Goal: Information Seeking & Learning: Learn about a topic

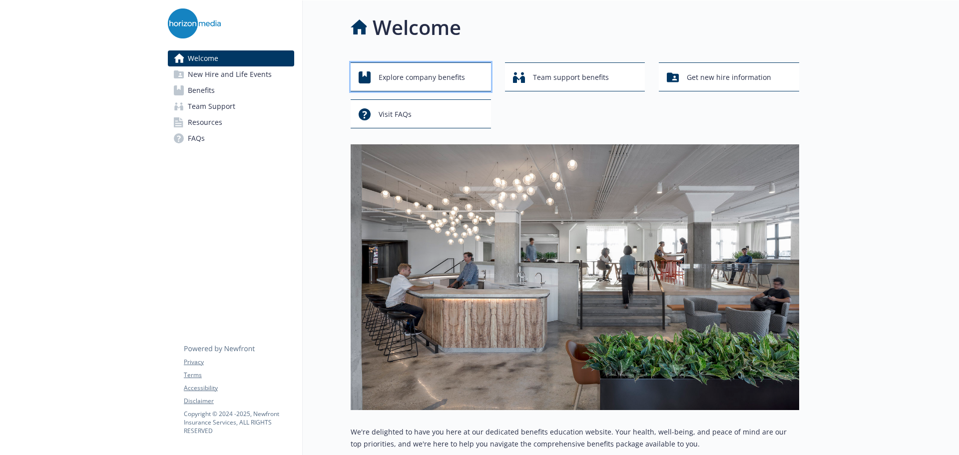
click at [403, 76] on span "Explore company benefits" at bounding box center [422, 77] width 86 height 19
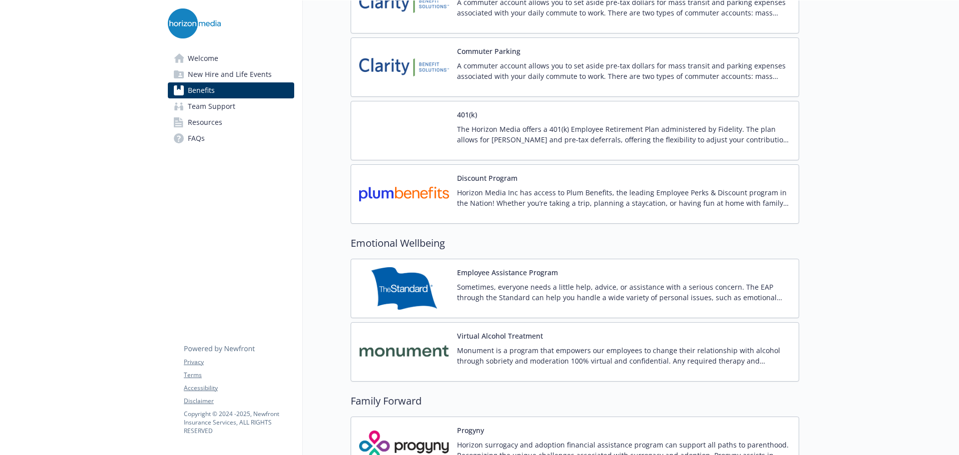
scroll to position [1749, 0]
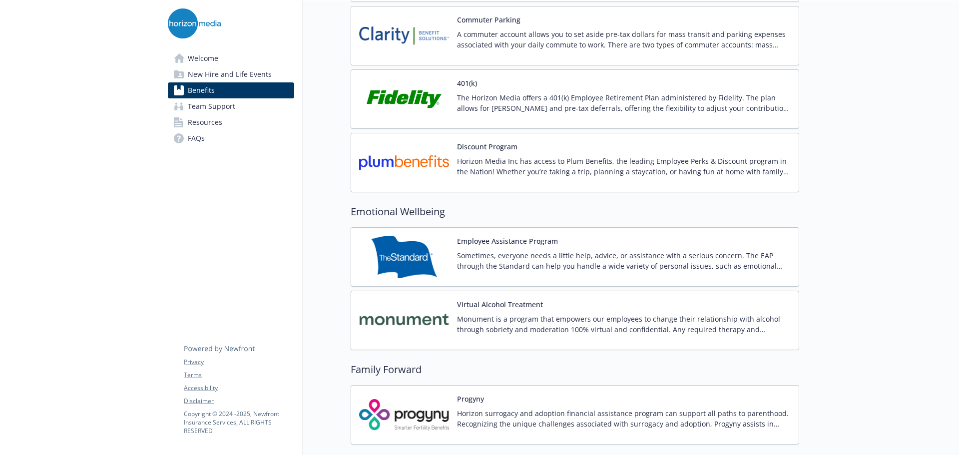
click at [481, 149] on button "Discount Program" at bounding box center [487, 146] width 60 height 10
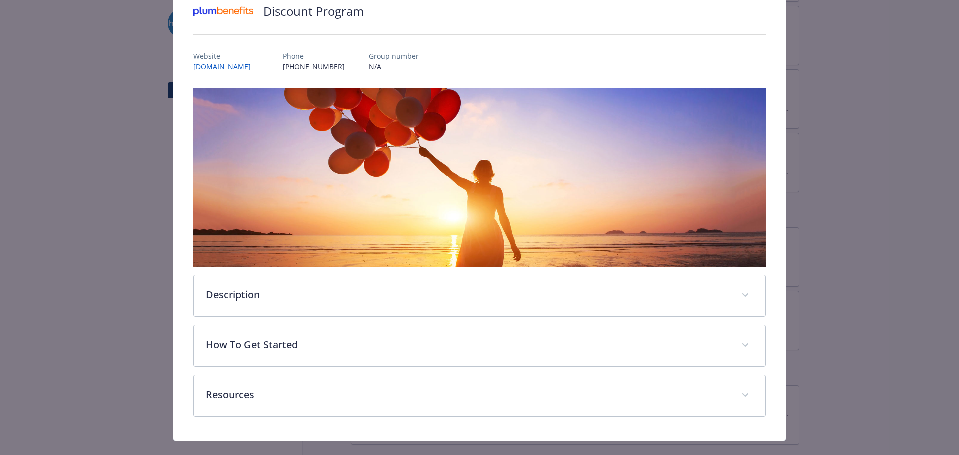
scroll to position [97, 0]
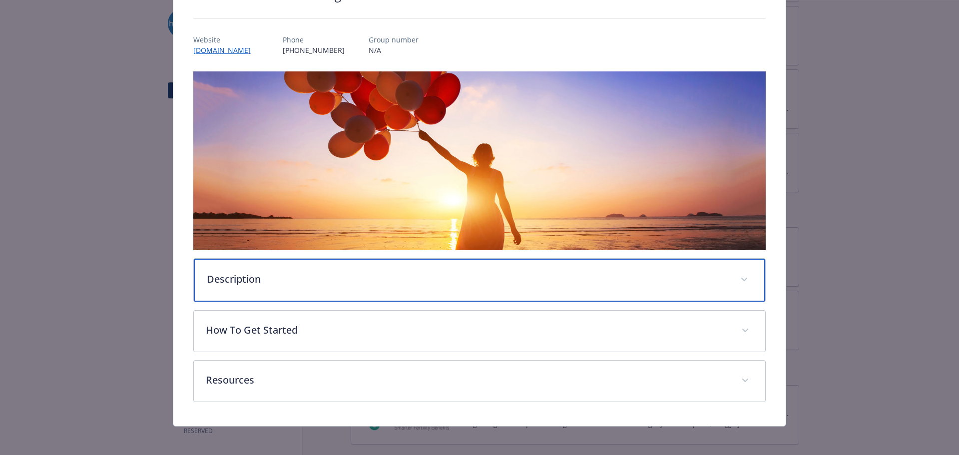
click at [268, 287] on div "Description" at bounding box center [480, 280] width 572 height 43
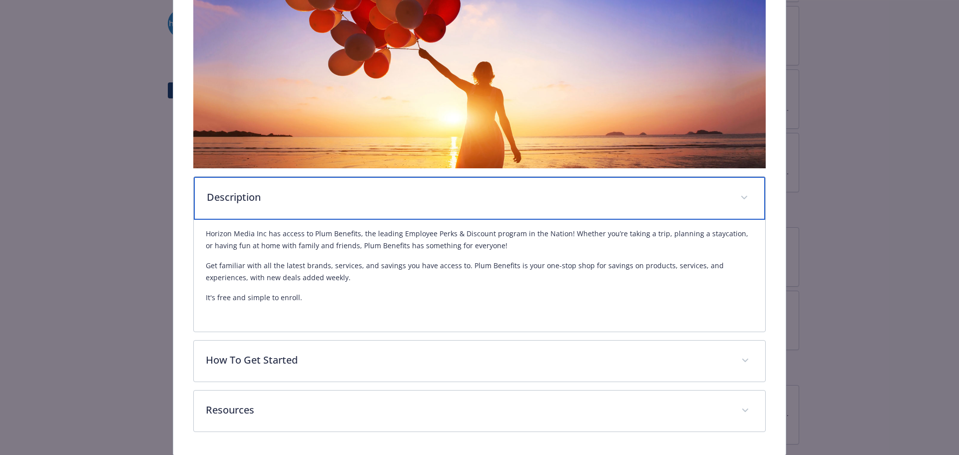
scroll to position [197, 0]
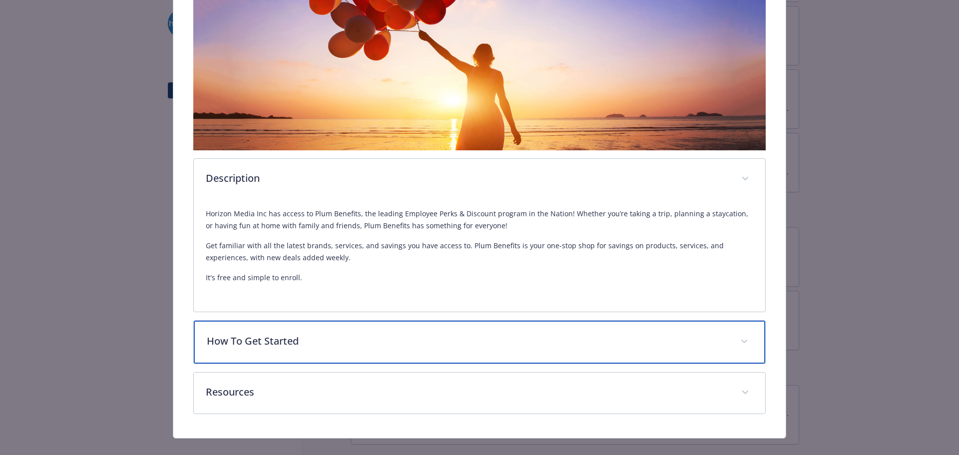
click at [275, 342] on p "How To Get Started" at bounding box center [468, 341] width 522 height 15
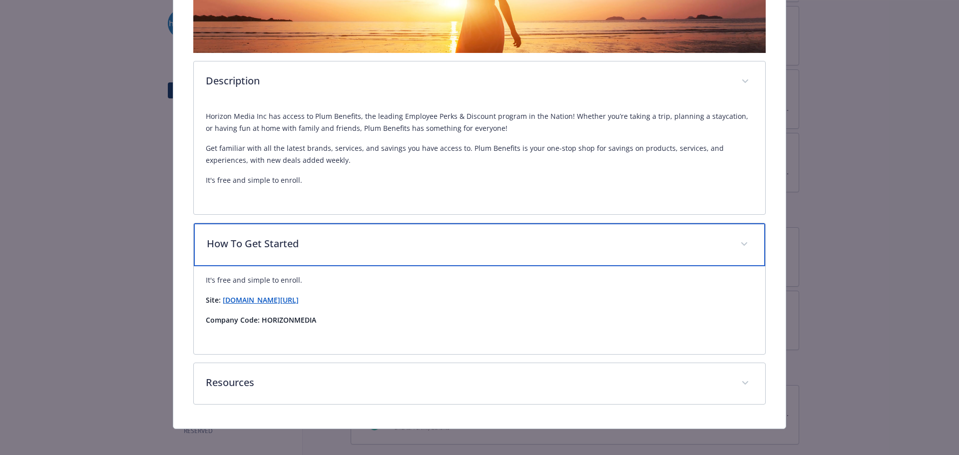
scroll to position [299, 0]
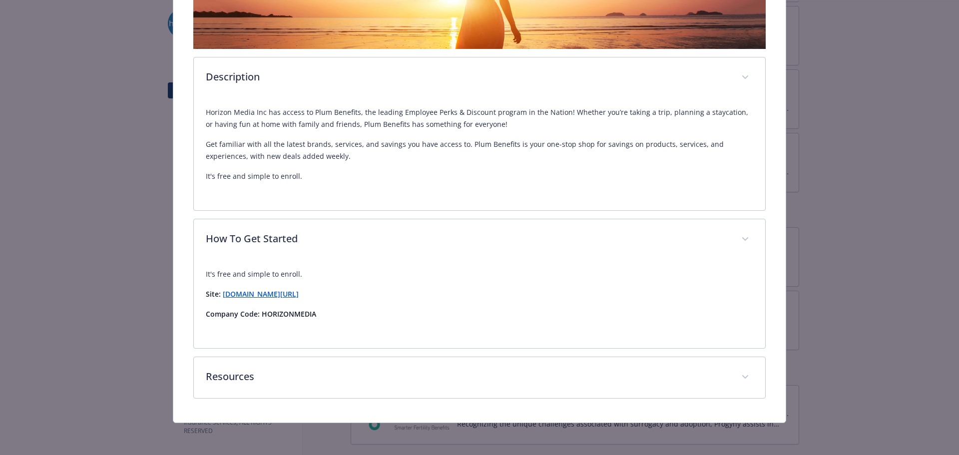
click at [286, 292] on strong "[DOMAIN_NAME][URL]" at bounding box center [261, 293] width 76 height 9
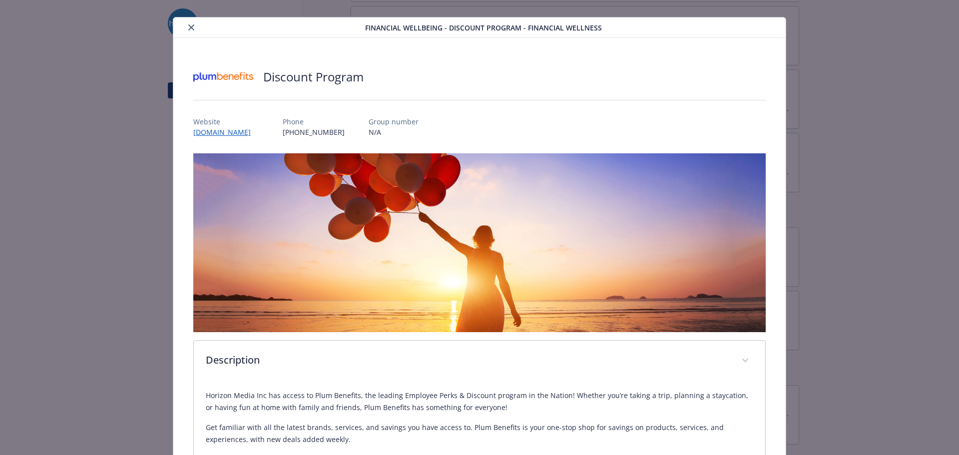
scroll to position [0, 0]
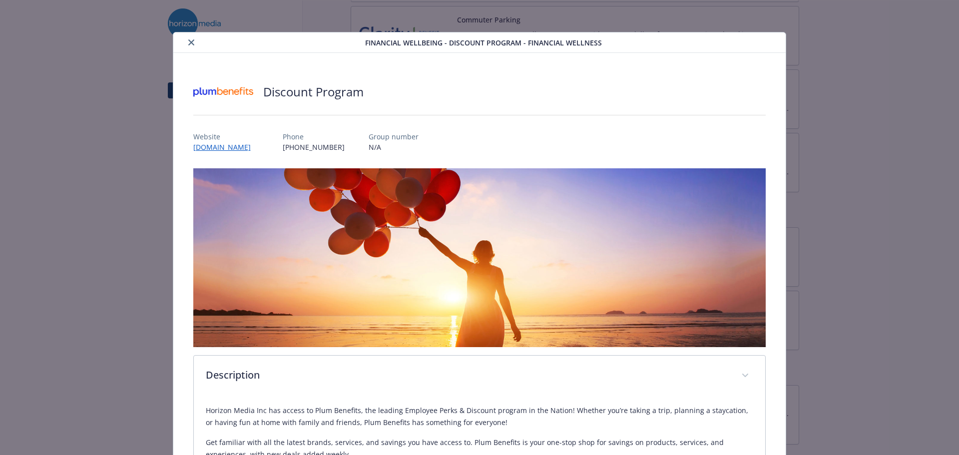
click at [193, 46] on button "close" at bounding box center [191, 42] width 12 height 12
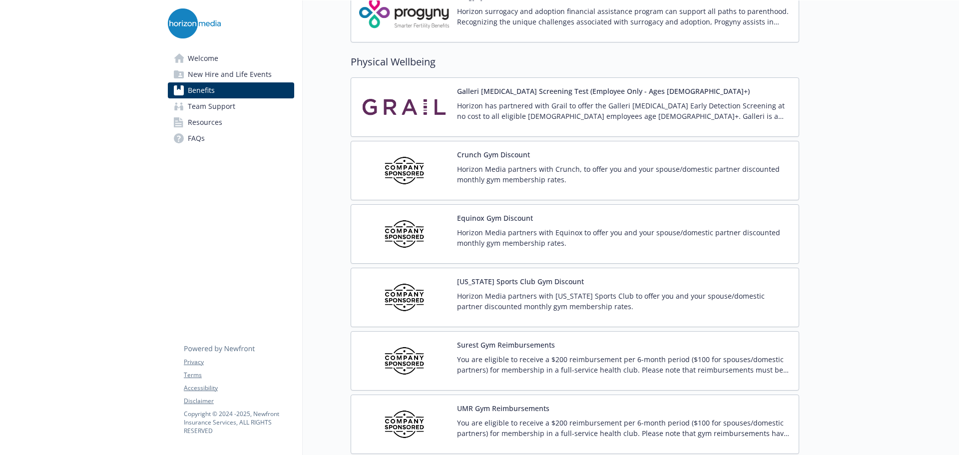
scroll to position [2201, 0]
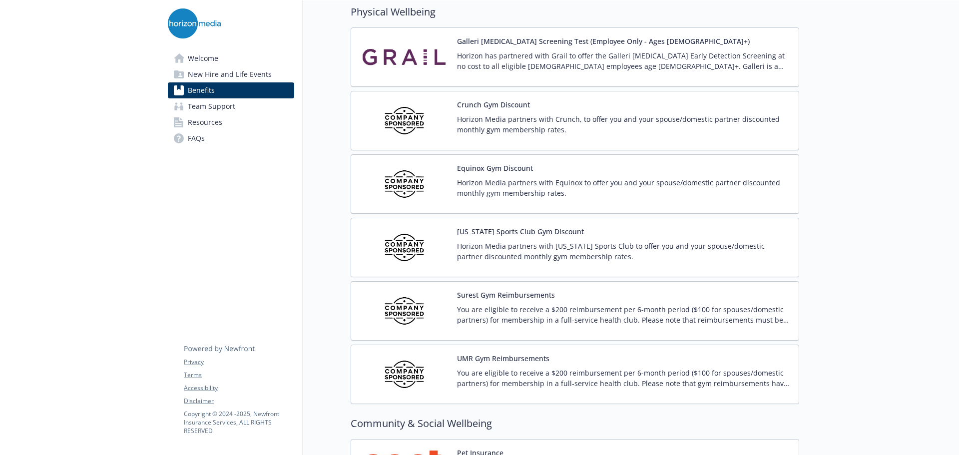
click at [397, 173] on img at bounding box center [404, 184] width 90 height 42
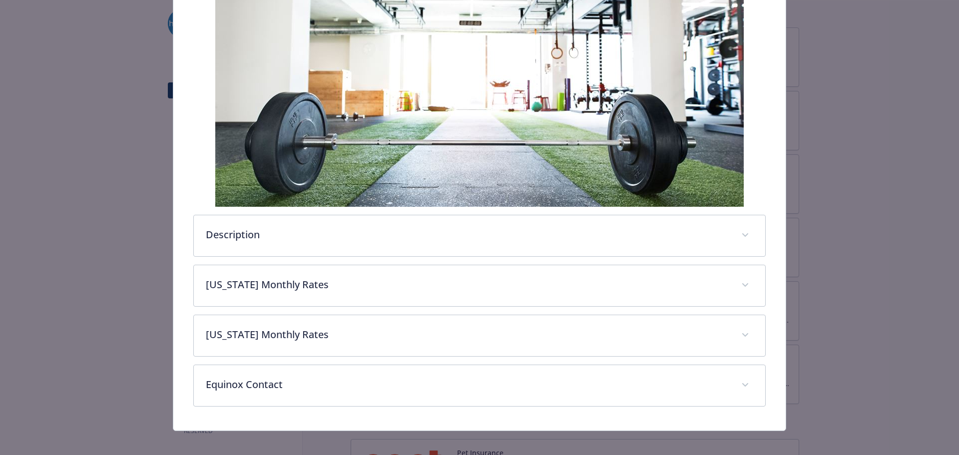
scroll to position [197, 0]
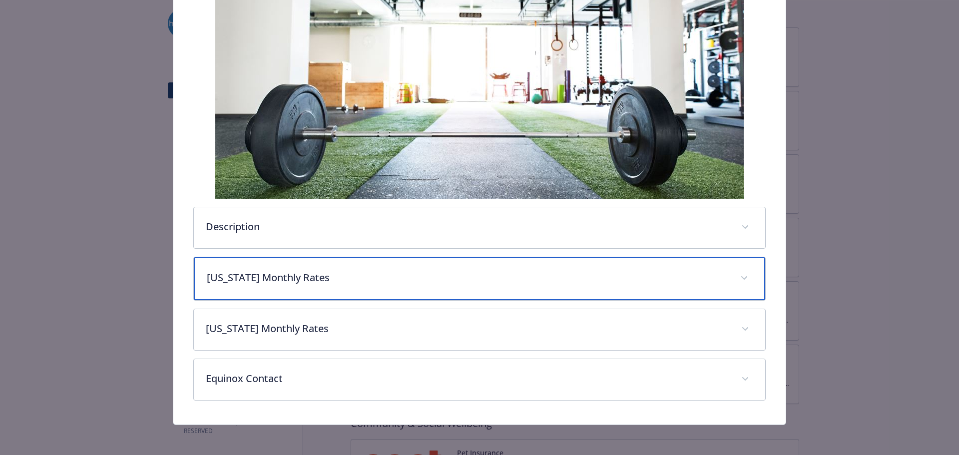
click at [736, 277] on span "details for plan Physical Wellbeing - Equinox Gym Discount - Gym / Health / Fit…" at bounding box center [744, 278] width 16 height 16
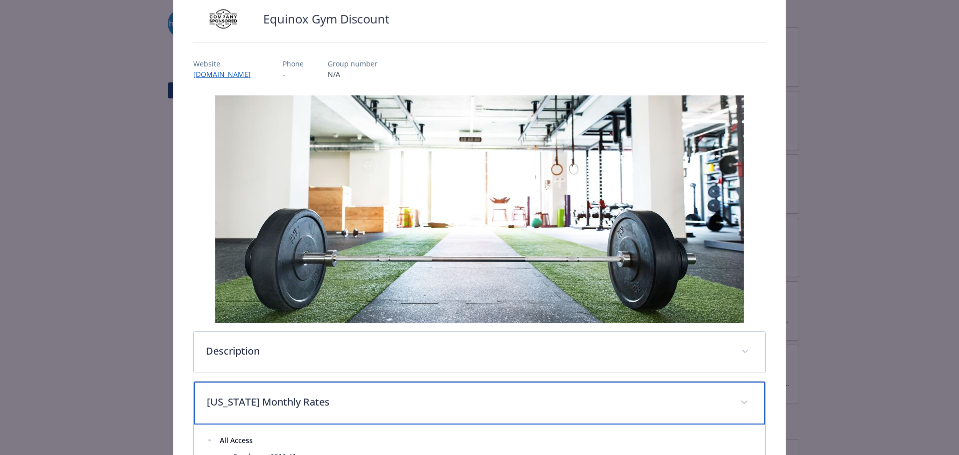
scroll to position [0, 0]
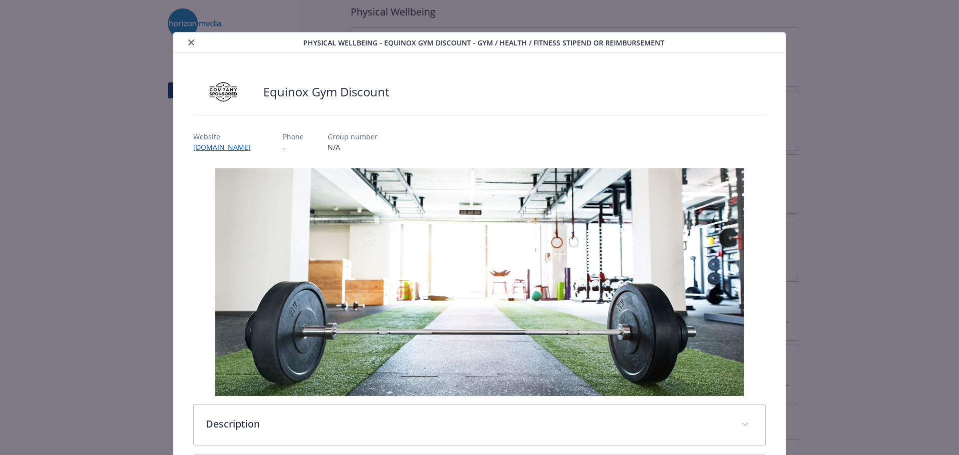
click at [189, 47] on button "close" at bounding box center [191, 42] width 12 height 12
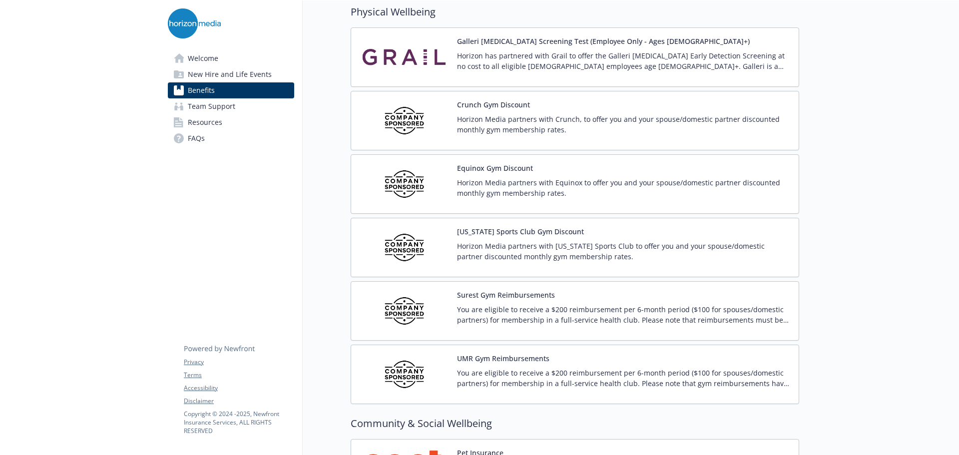
click at [407, 374] on img at bounding box center [404, 374] width 90 height 42
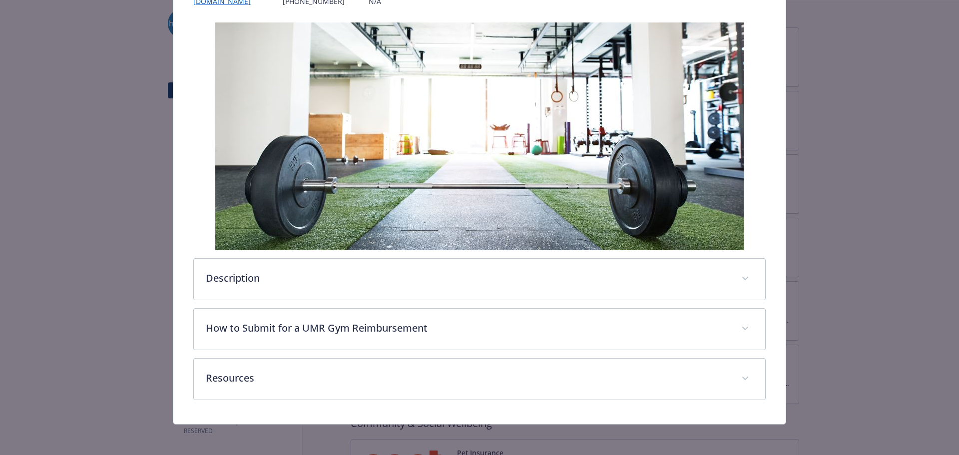
scroll to position [156, 0]
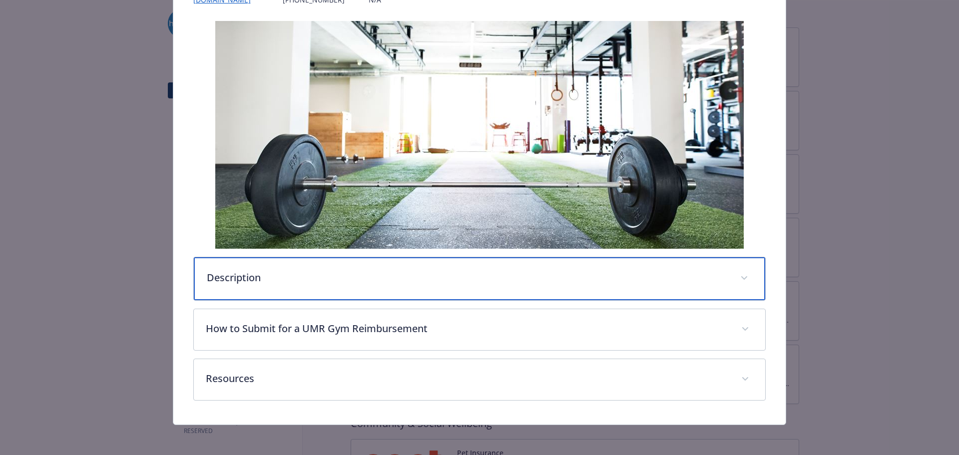
click at [737, 281] on span "details for plan Physical Wellbeing - UMR Gym Reimbursements - Gym / Health / F…" at bounding box center [744, 278] width 16 height 16
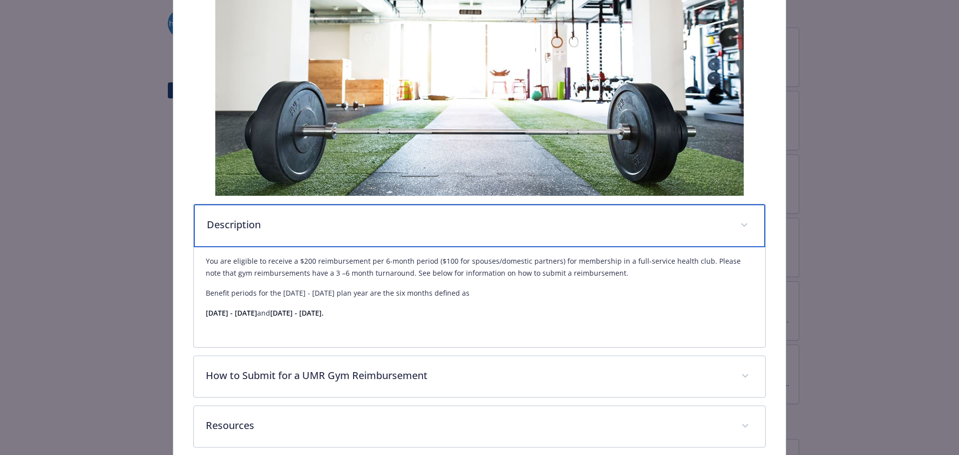
scroll to position [256, 0]
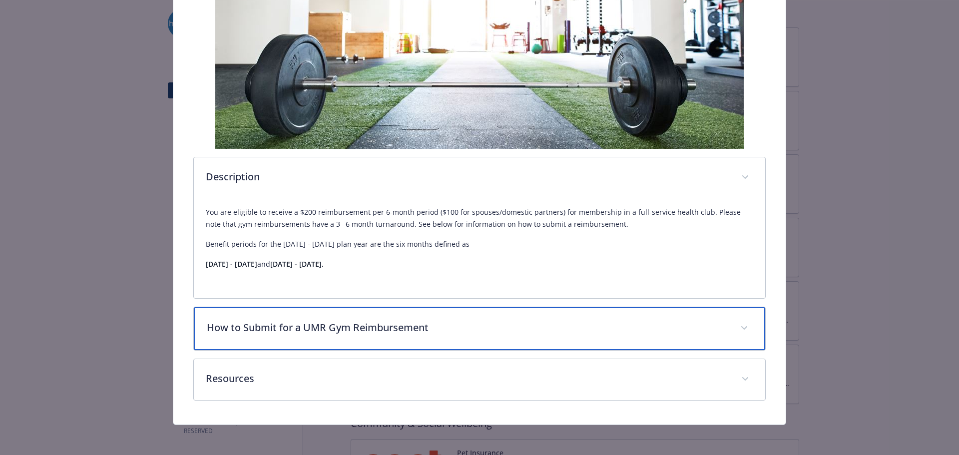
click at [299, 338] on div "How to Submit for a UMR Gym Reimbursement" at bounding box center [480, 328] width 572 height 43
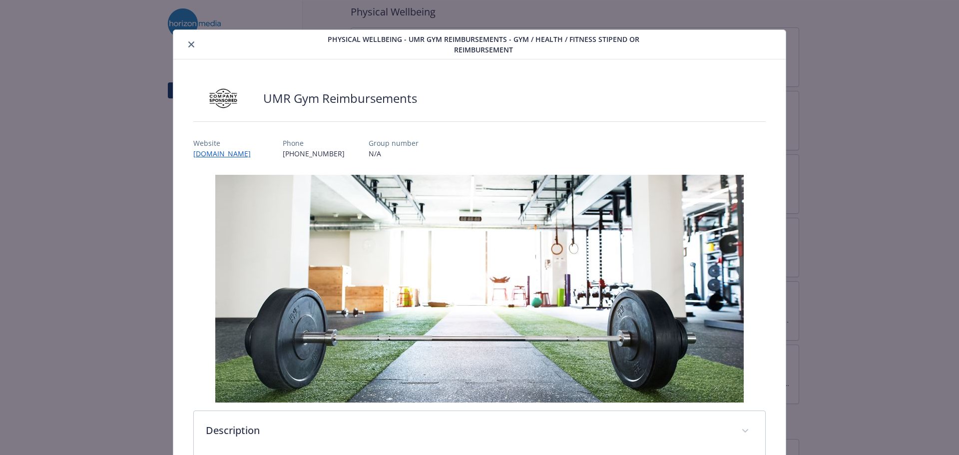
scroll to position [0, 0]
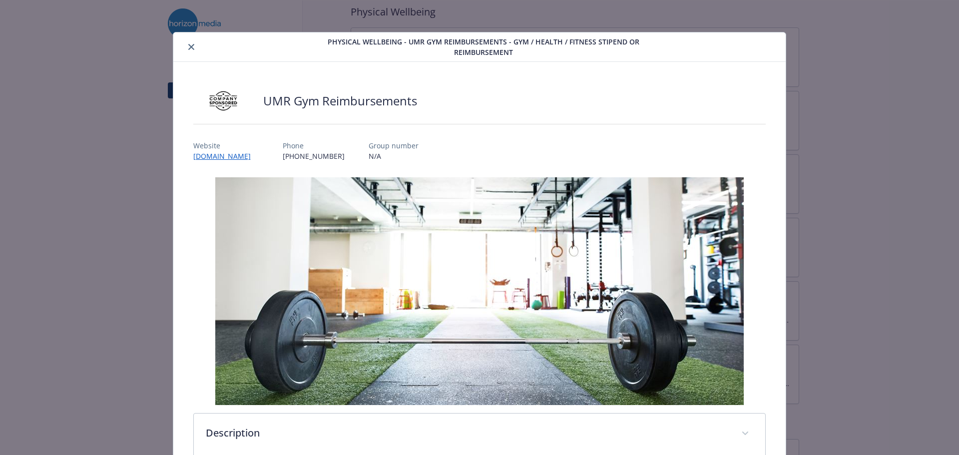
click at [191, 50] on button "close" at bounding box center [191, 47] width 12 height 12
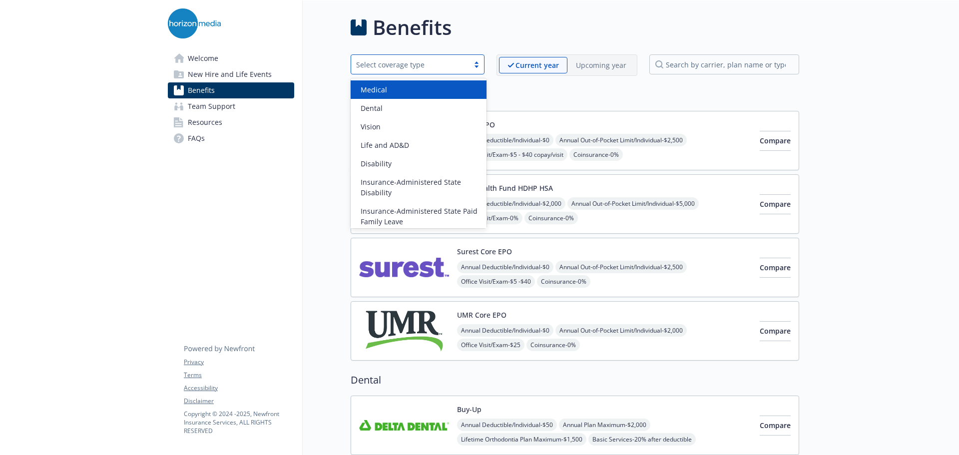
click at [407, 58] on div "Select coverage type" at bounding box center [410, 64] width 118 height 12
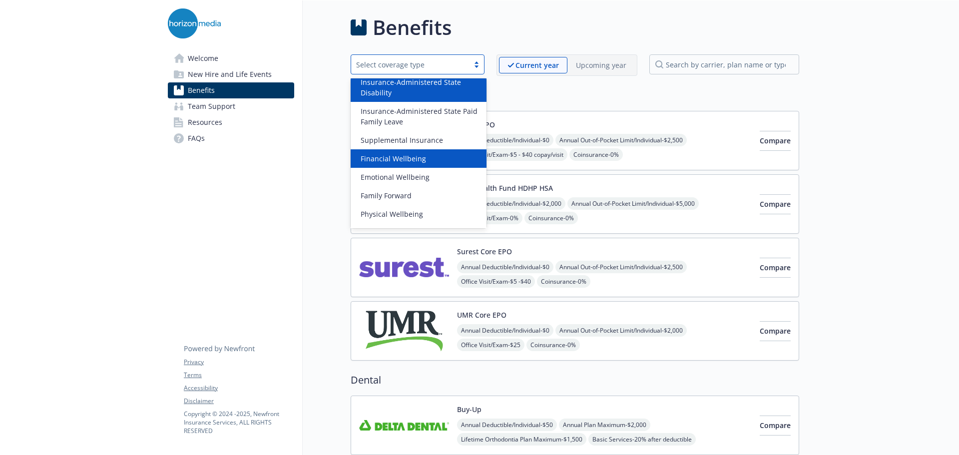
scroll to position [115, 0]
